Goal: Information Seeking & Learning: Understand process/instructions

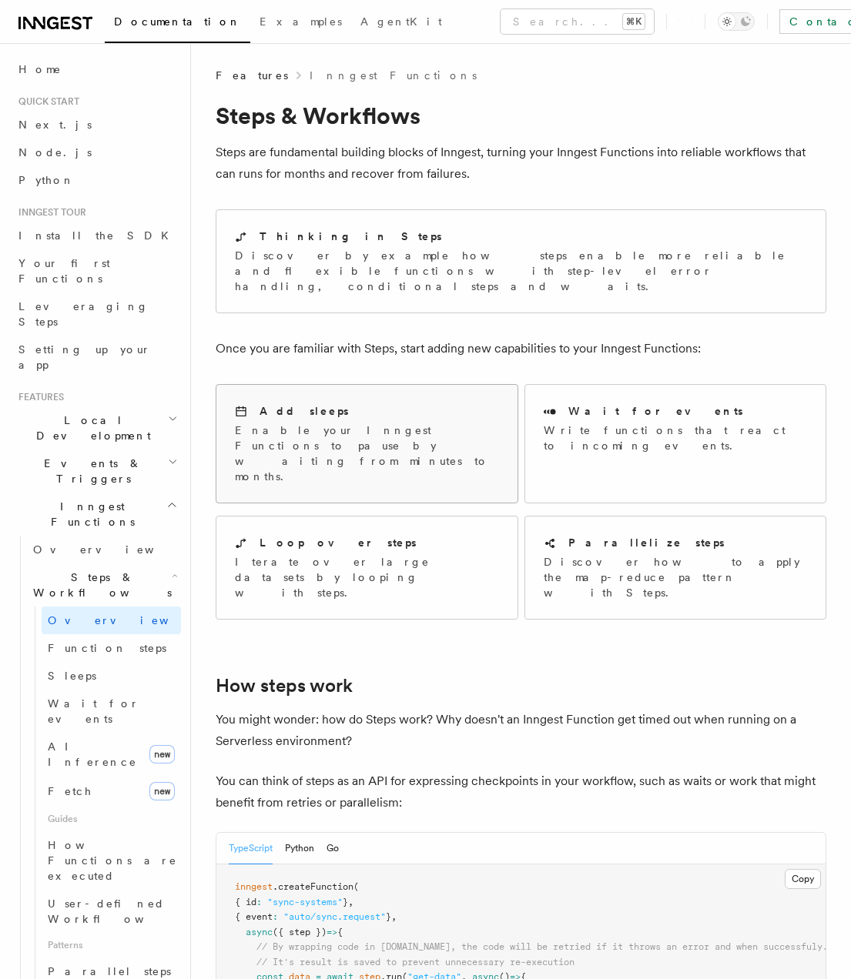
click at [404, 423] on p "Enable your Inngest Functions to pause by waiting from minutes to months." at bounding box center [367, 454] width 264 height 62
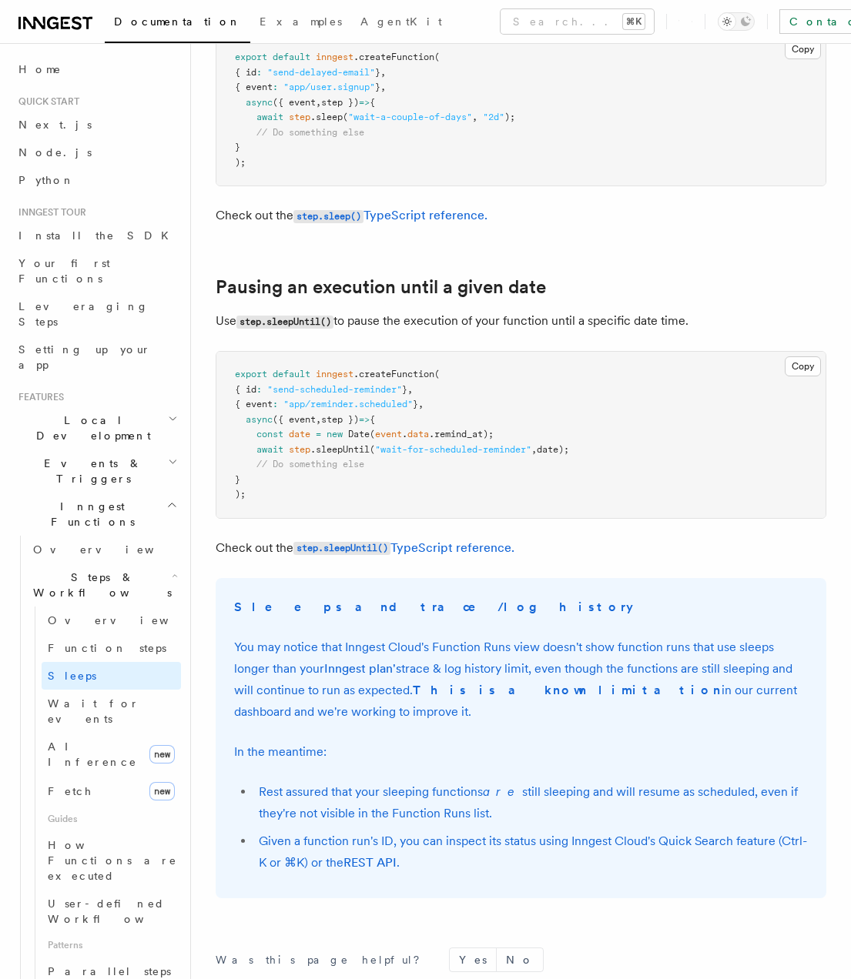
scroll to position [690, 0]
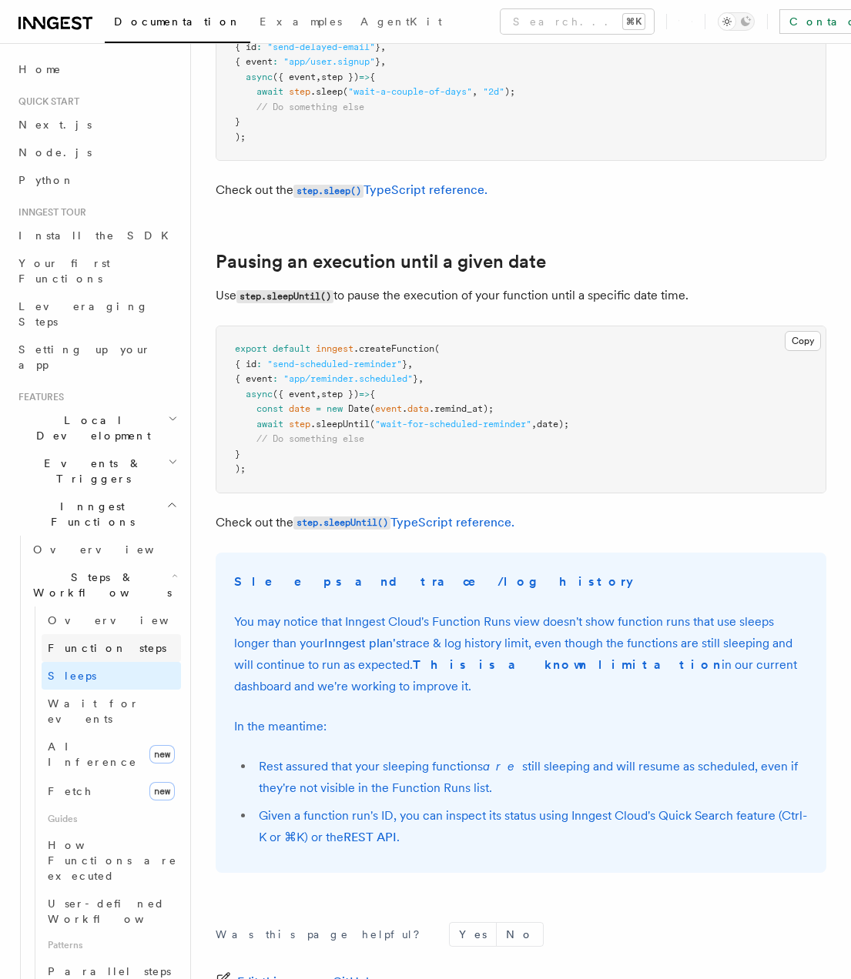
click at [109, 642] on span "Function steps" at bounding box center [107, 648] width 119 height 12
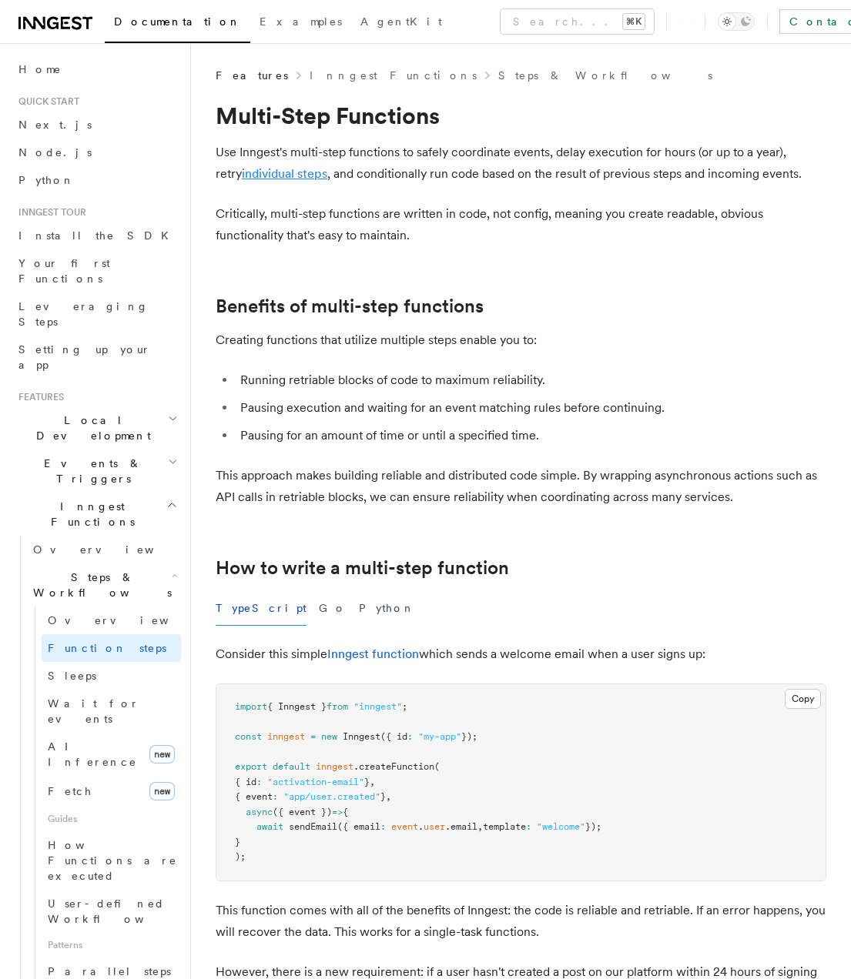
click at [285, 172] on link "individual steps" at bounding box center [284, 173] width 85 height 15
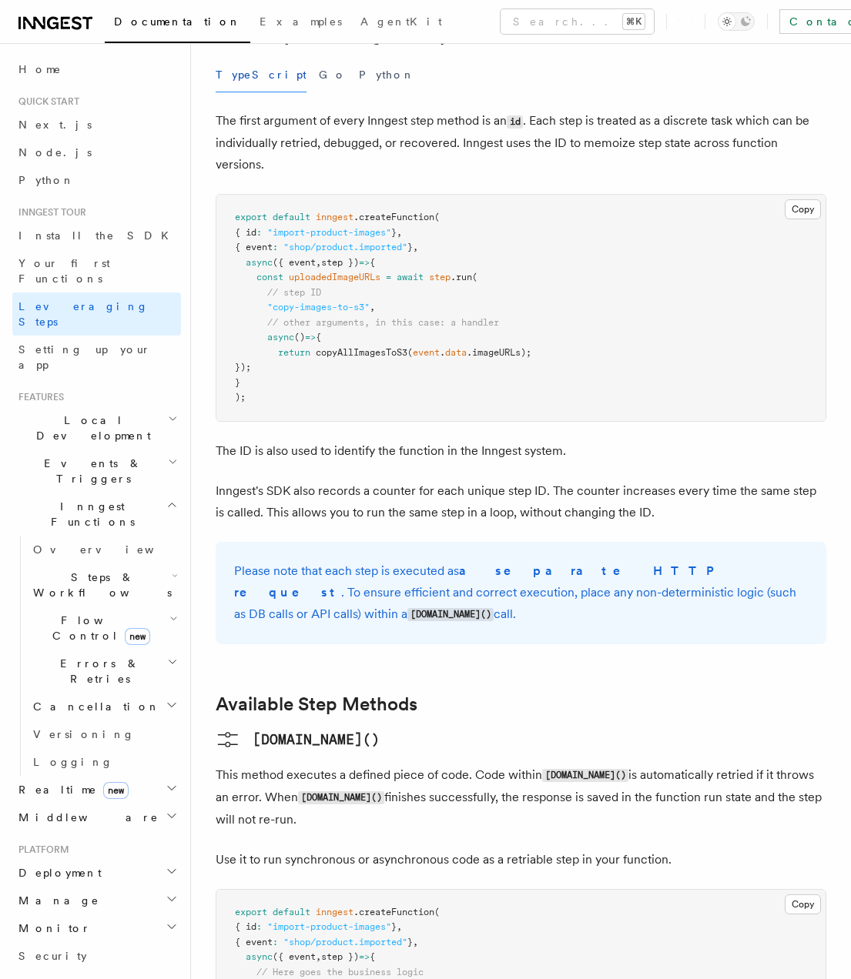
scroll to position [698, 0]
drag, startPoint x: 445, startPoint y: 539, endPoint x: 565, endPoint y: 612, distance: 140.6
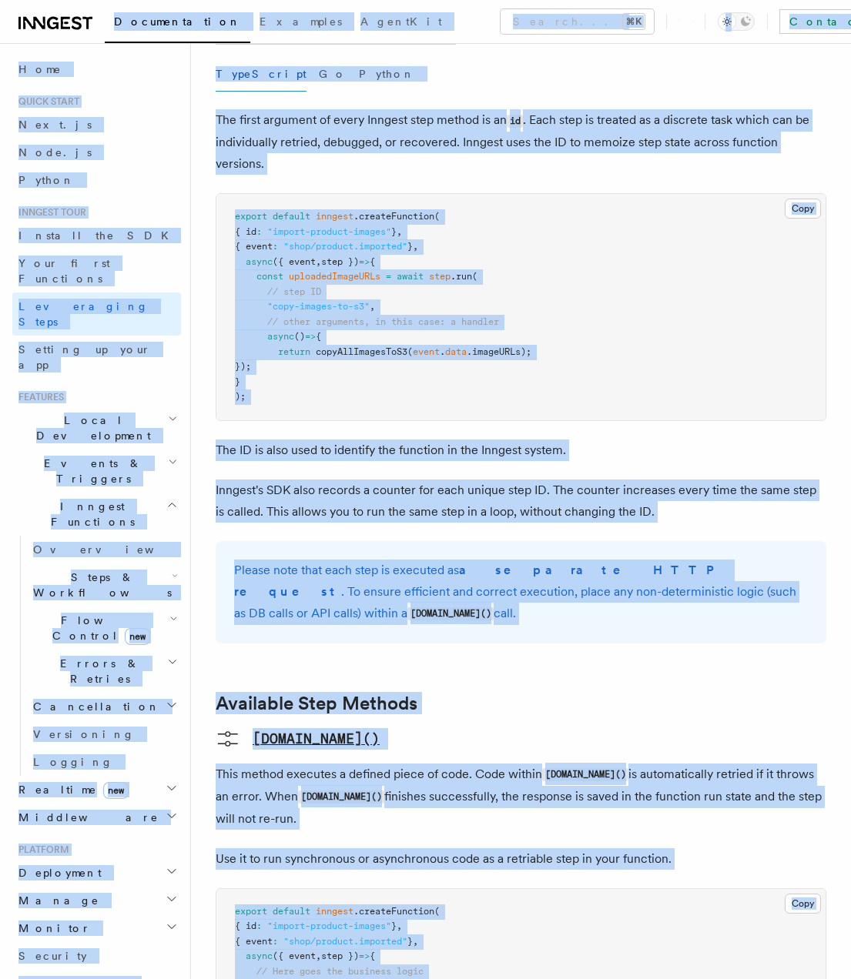
copy body "Documentation Examples AgentKit Search... ⌘K Contact sales Sign Up Search... Do…"
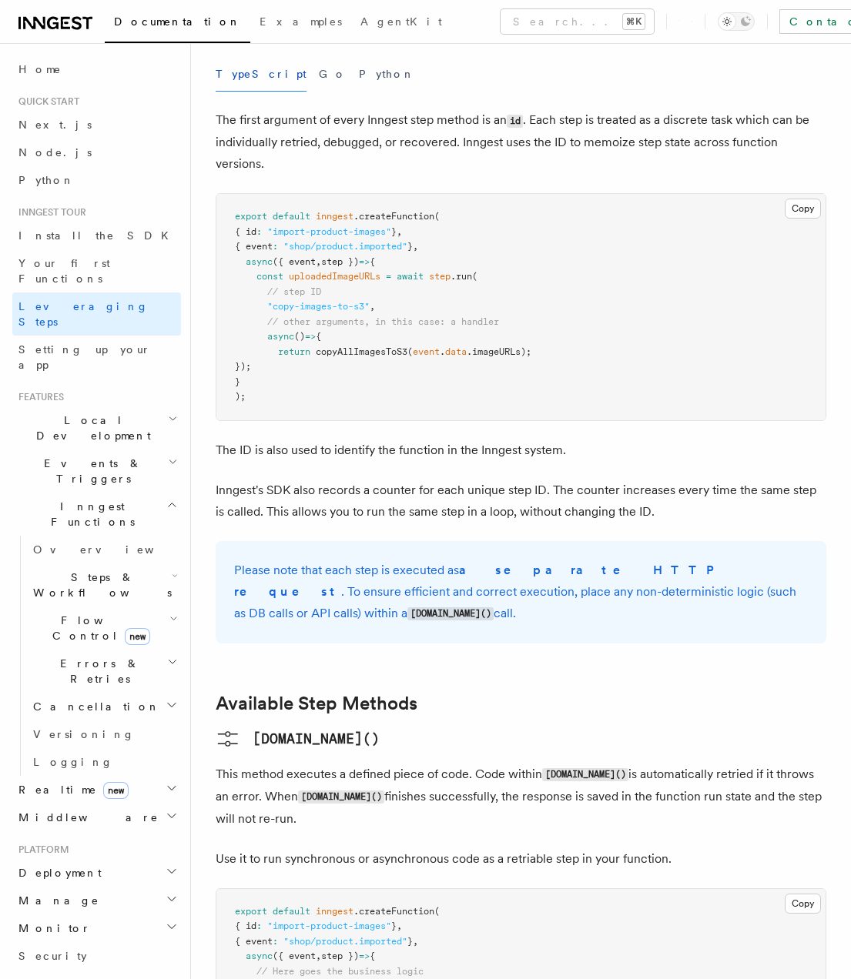
click at [745, 889] on pre "export default inngest .createFunction ( { id : "import-product-images" } , { e…" at bounding box center [520, 987] width 609 height 196
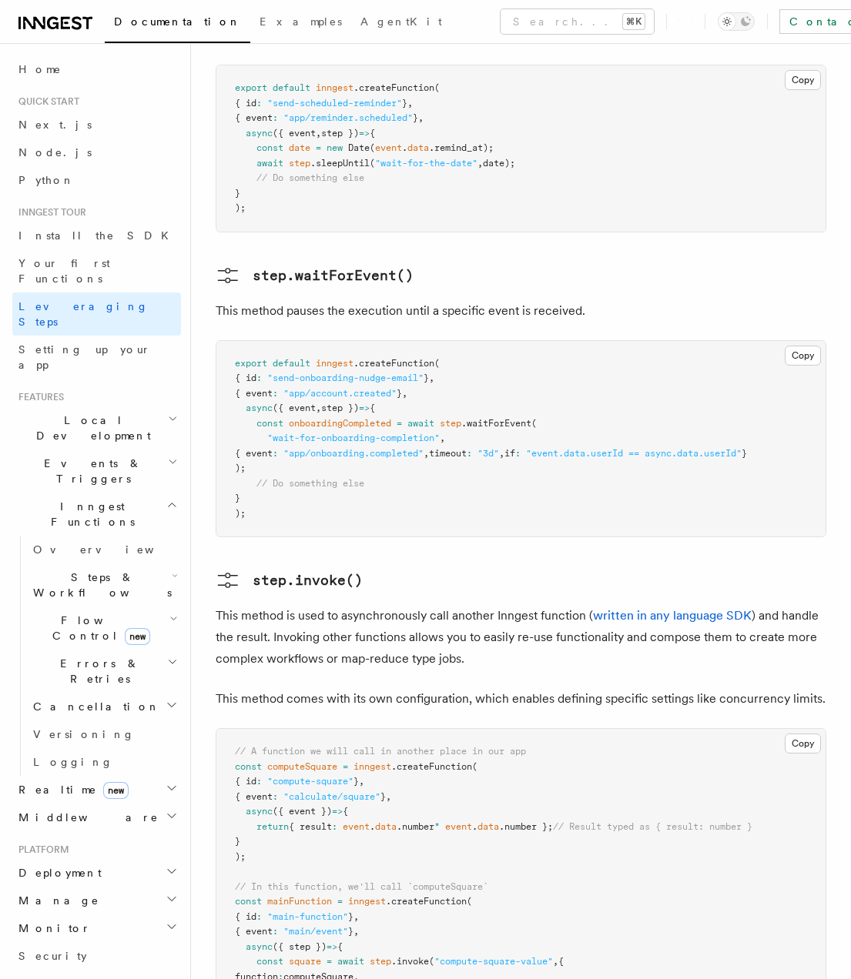
scroll to position [3098, 0]
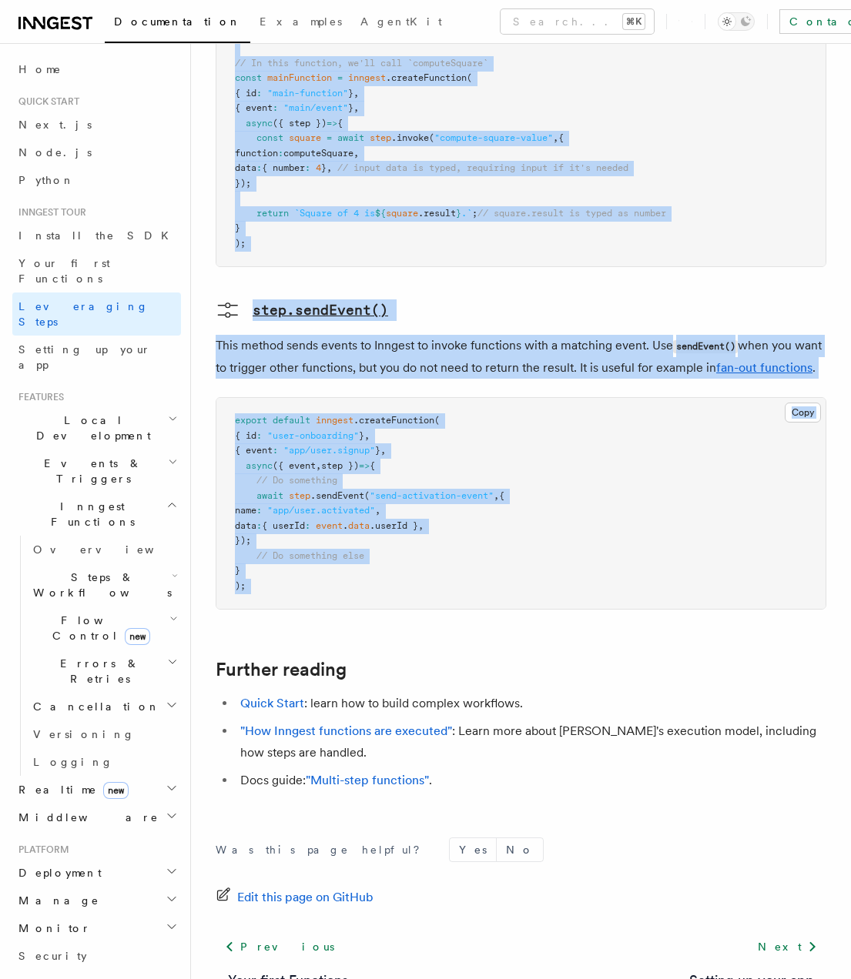
drag, startPoint x: 218, startPoint y: 123, endPoint x: 500, endPoint y: 507, distance: 476.5
copy article "Inngest Steps Steps are fundamental building blocks in Inngest functions. Each …"
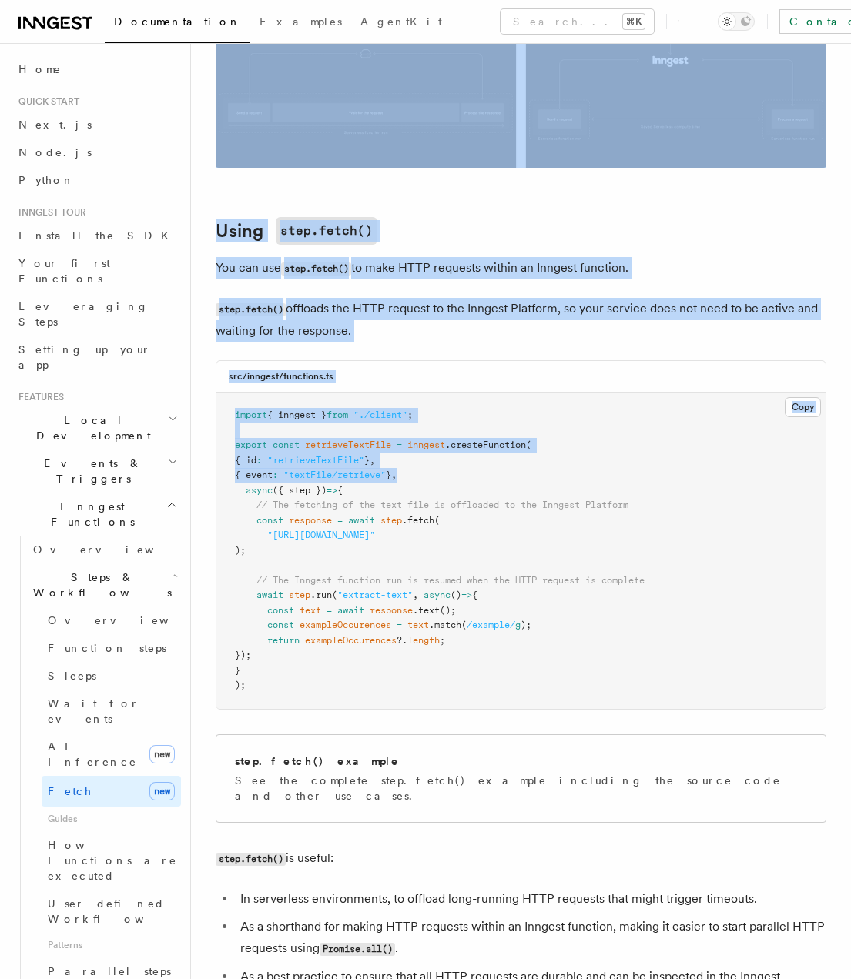
scroll to position [536, 0]
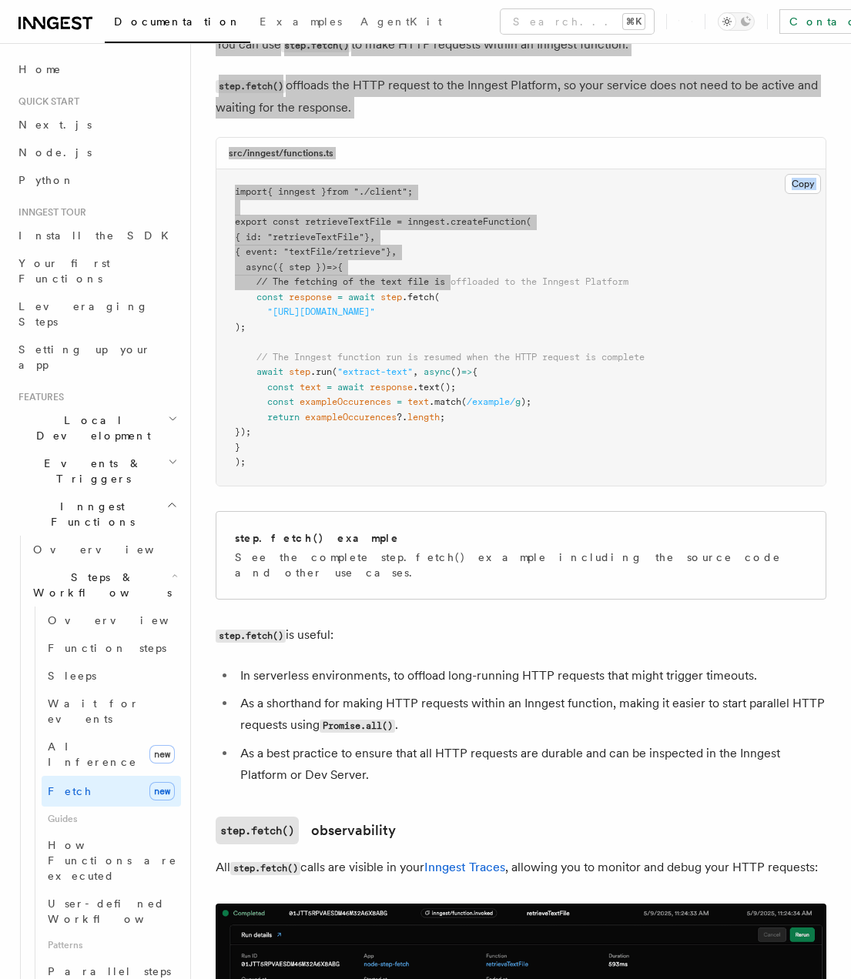
drag, startPoint x: 225, startPoint y: 112, endPoint x: 457, endPoint y: 278, distance: 285.3
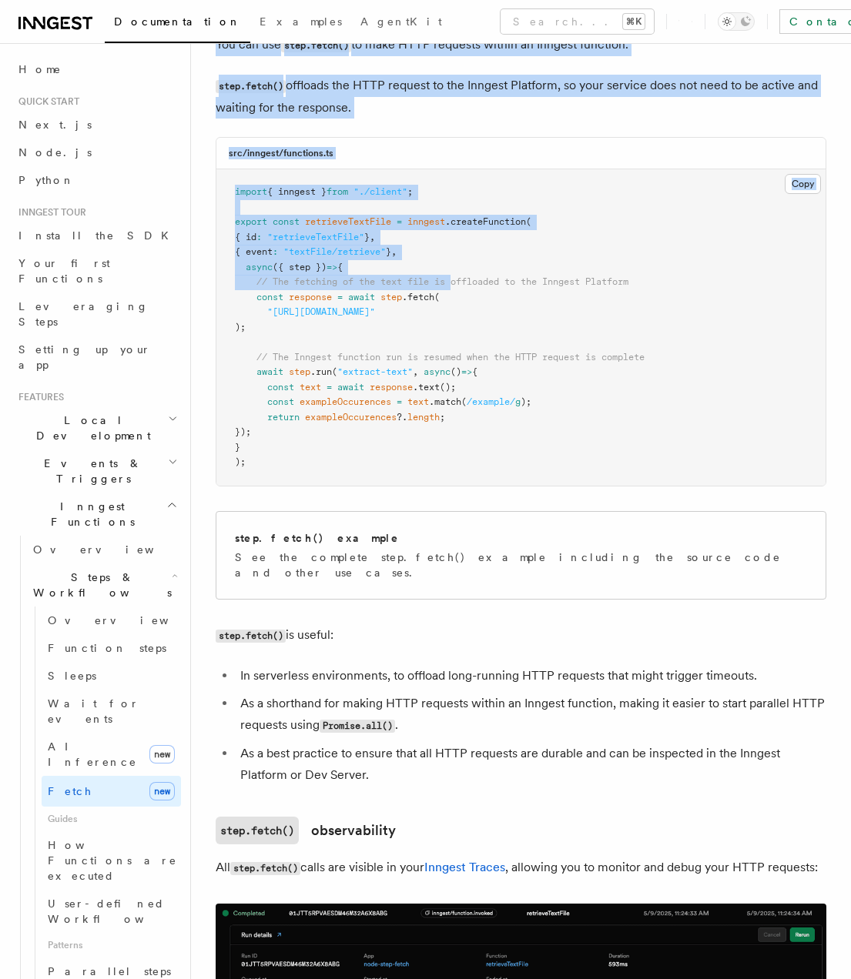
click at [250, 107] on p "step.fetch() offloads the HTTP request to the Inngest Platform, so your service…" at bounding box center [521, 97] width 611 height 44
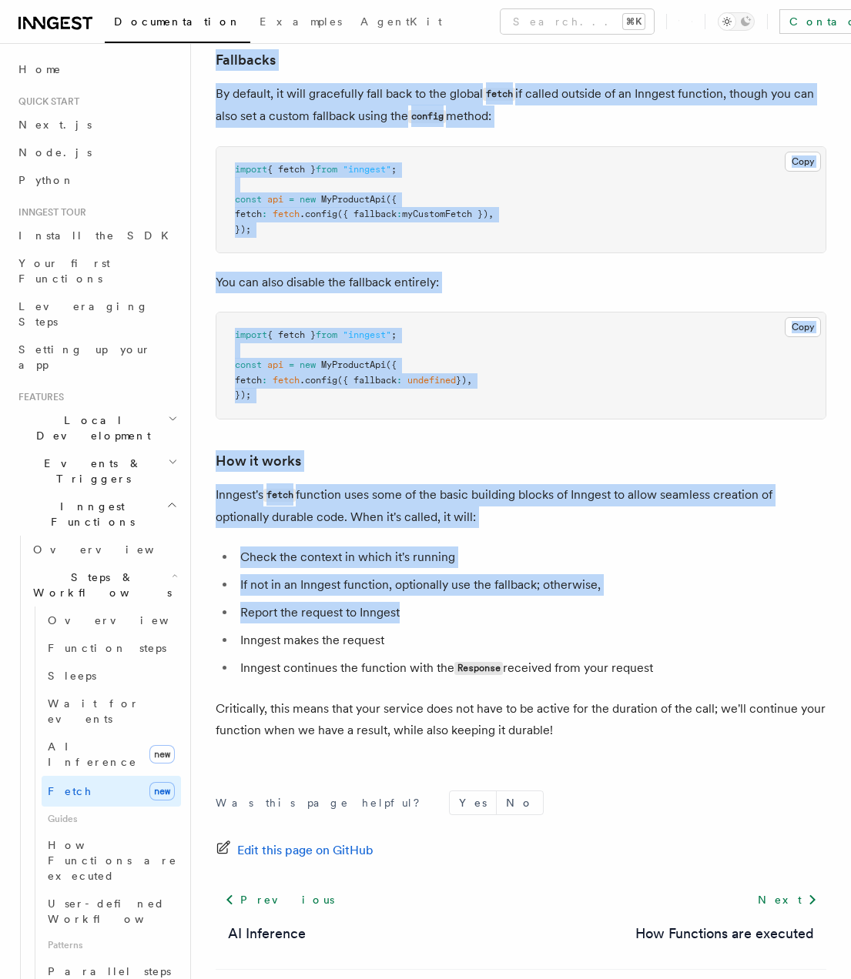
scroll to position [3337, 0]
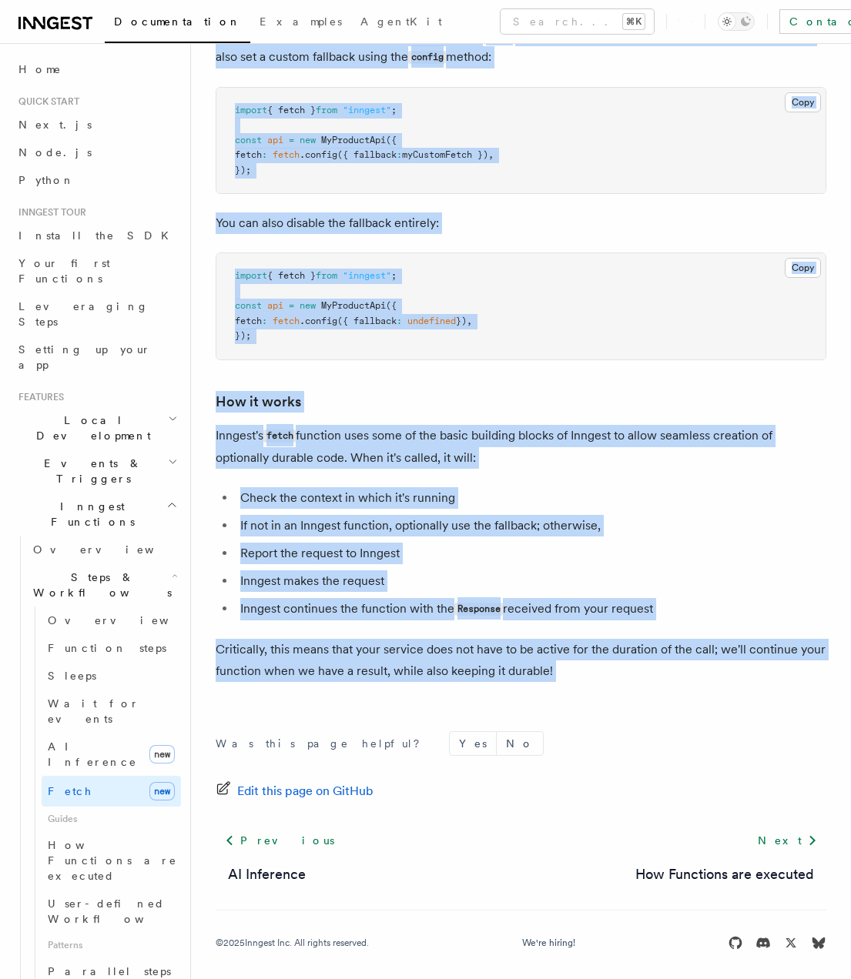
drag, startPoint x: 294, startPoint y: 172, endPoint x: 581, endPoint y: 677, distance: 581.1
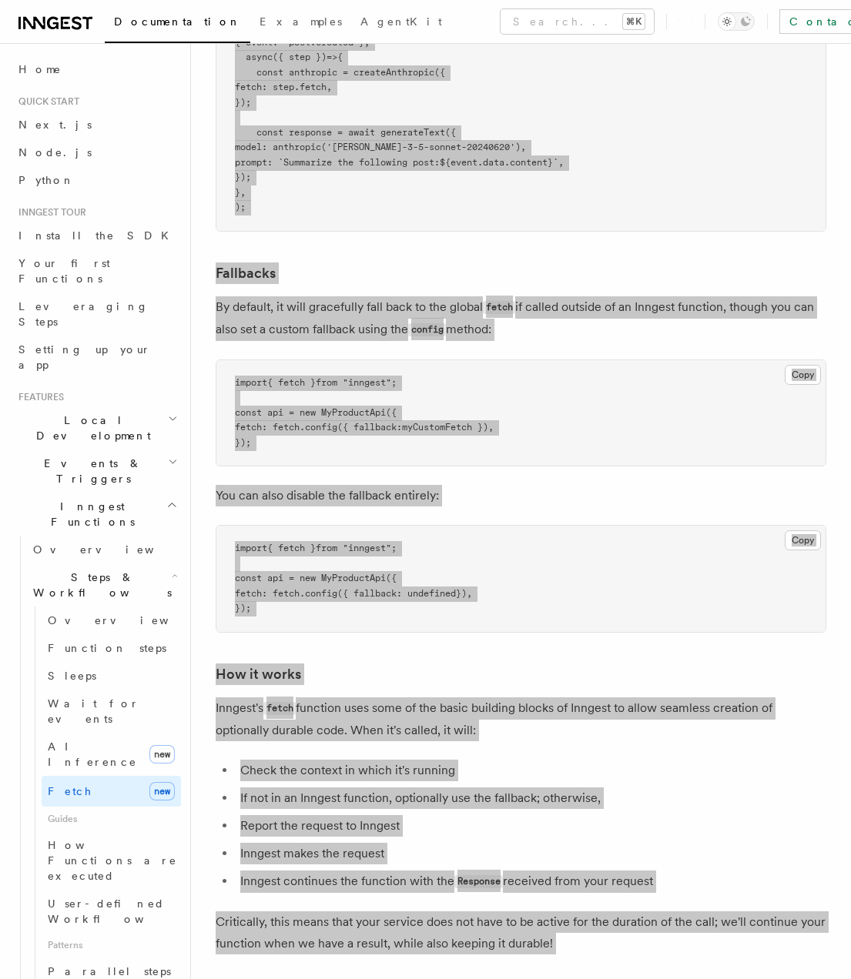
scroll to position [2894, 0]
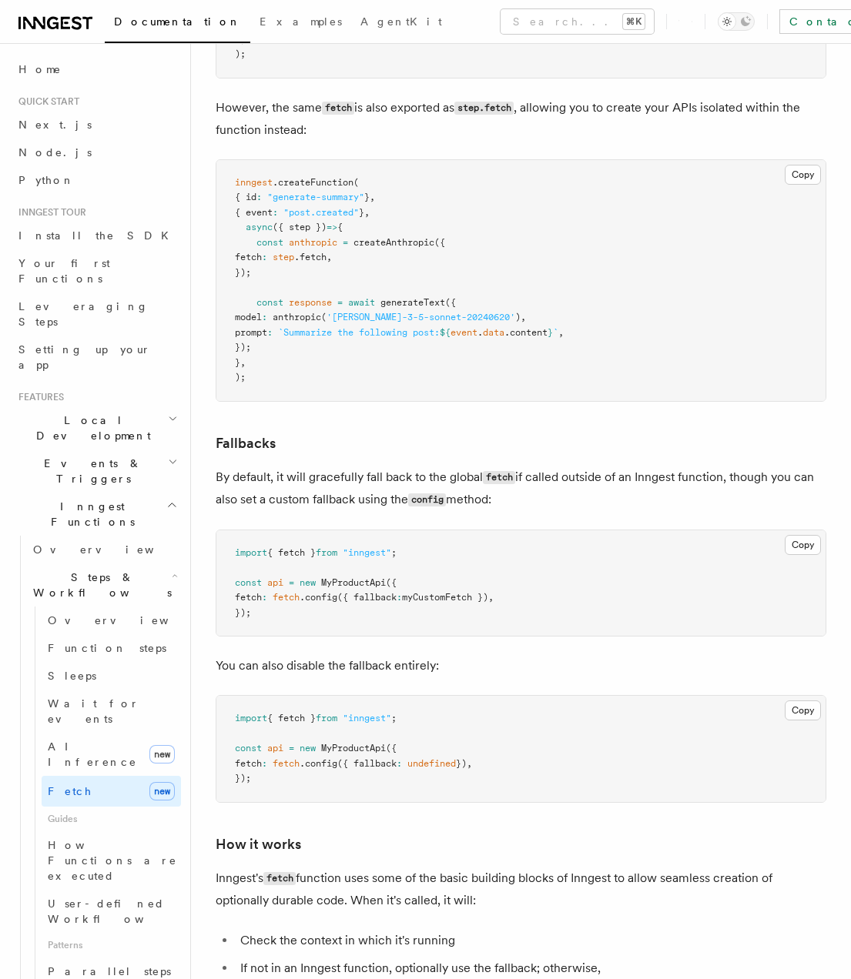
click at [672, 715] on pre "import { fetch } from "inngest" ; const api = new MyProductApi ({ fetch : fetch…" at bounding box center [520, 749] width 609 height 106
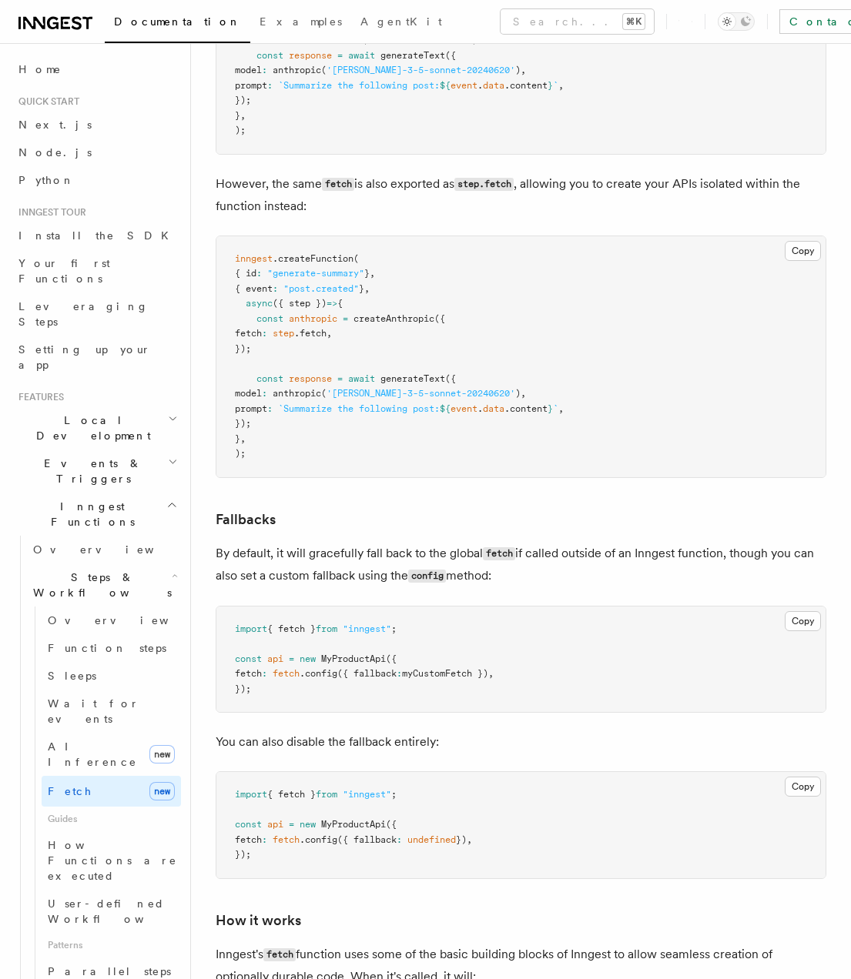
scroll to position [2792, 0]
